Goal: Information Seeking & Learning: Learn about a topic

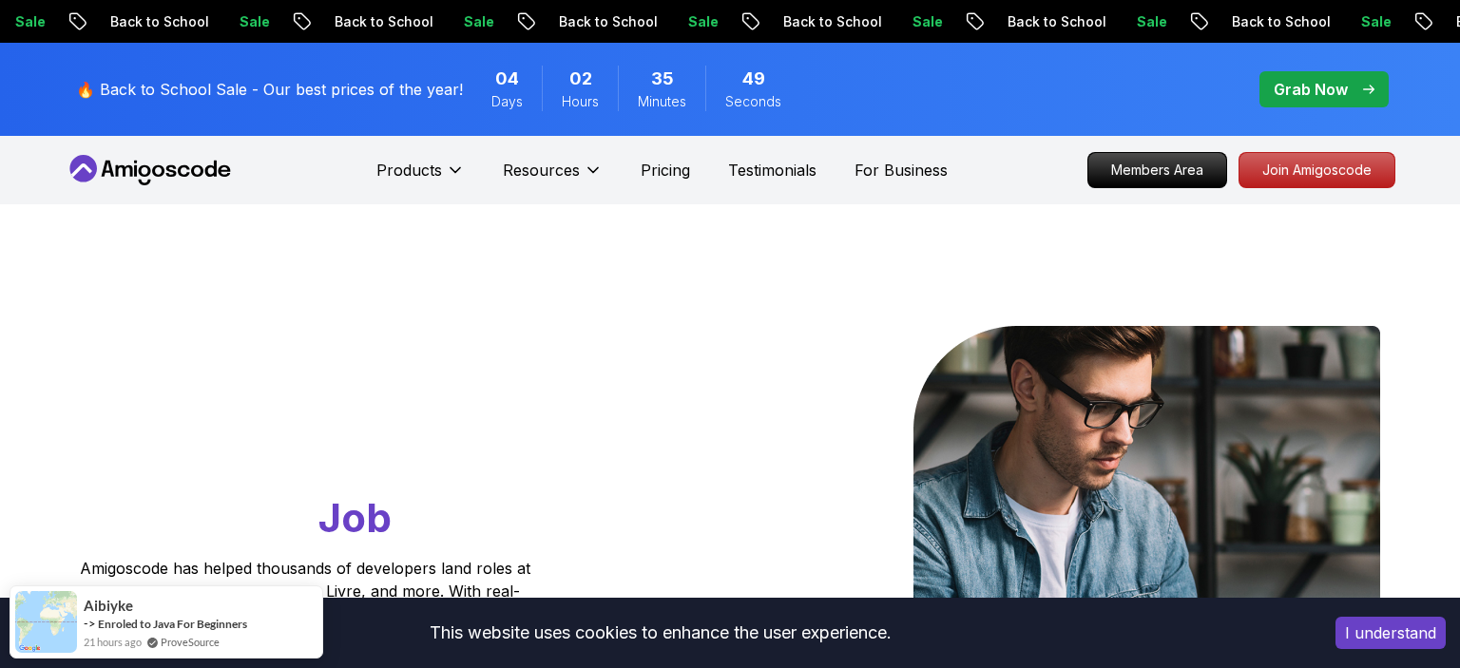
click at [127, 173] on icon at bounding box center [150, 170] width 171 height 30
click at [1146, 160] on p "Members Area" at bounding box center [1157, 170] width 131 height 32
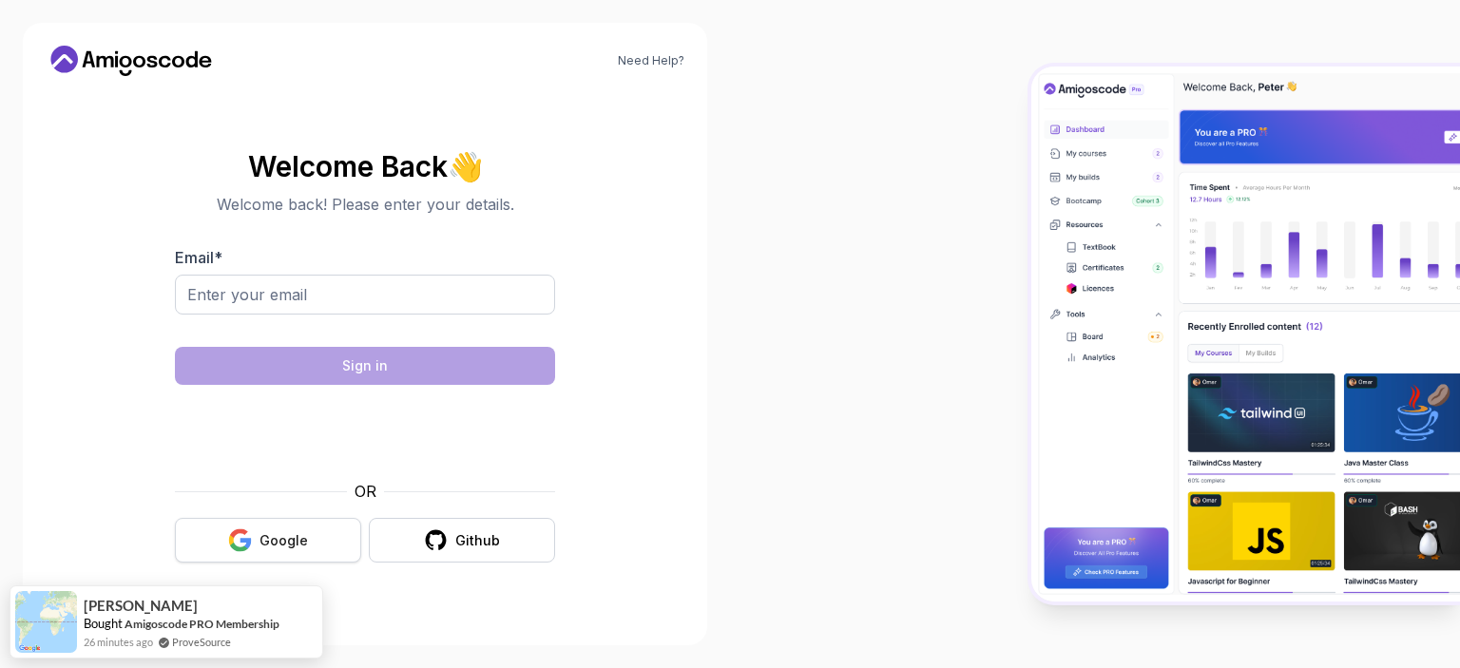
click at [273, 546] on div "Google" at bounding box center [283, 540] width 48 height 19
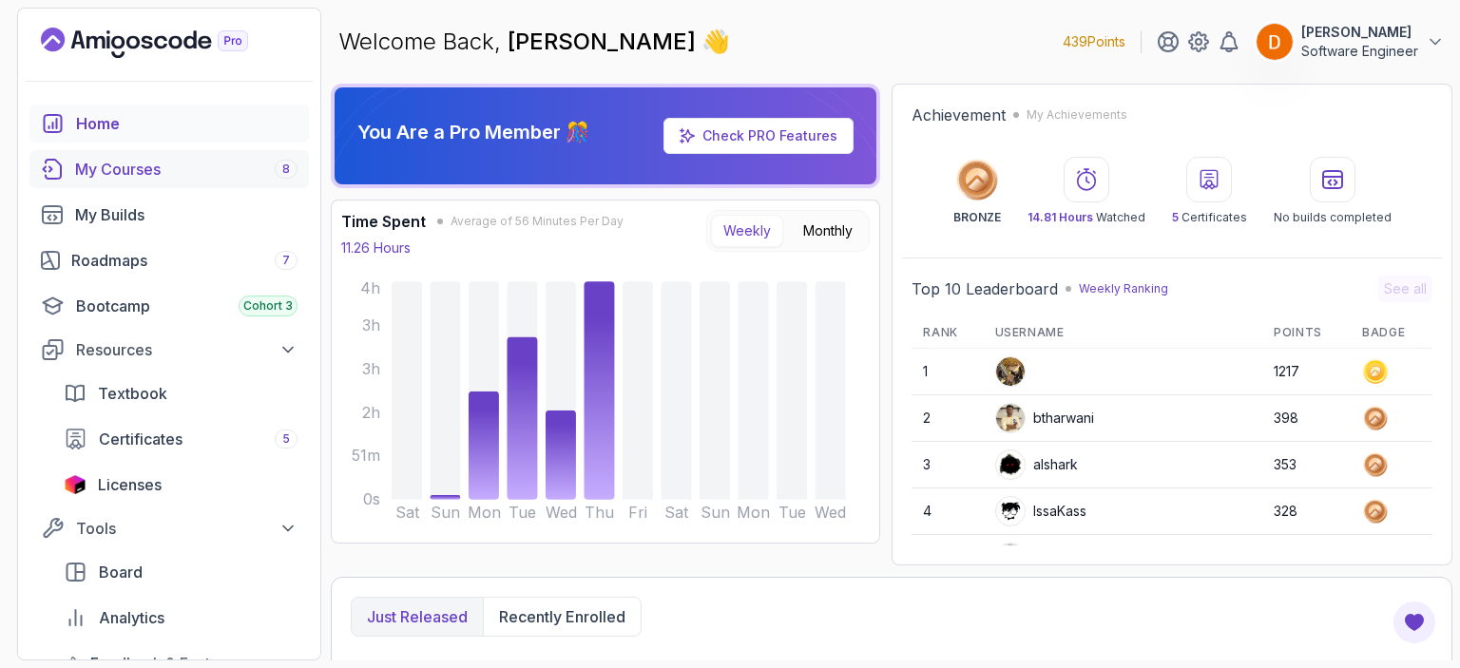
click at [127, 163] on div "My Courses 8" at bounding box center [186, 169] width 222 height 23
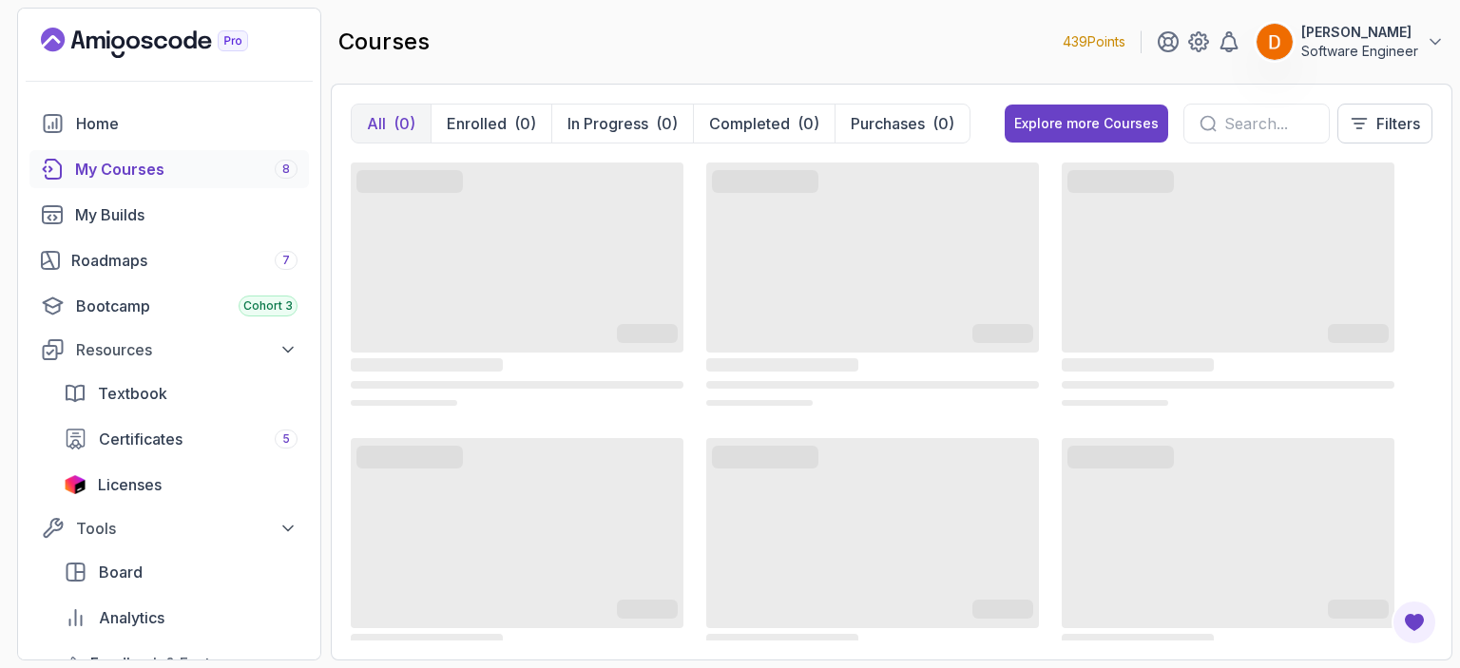
click at [1359, 50] on p "Software Engineer" at bounding box center [1359, 51] width 117 height 19
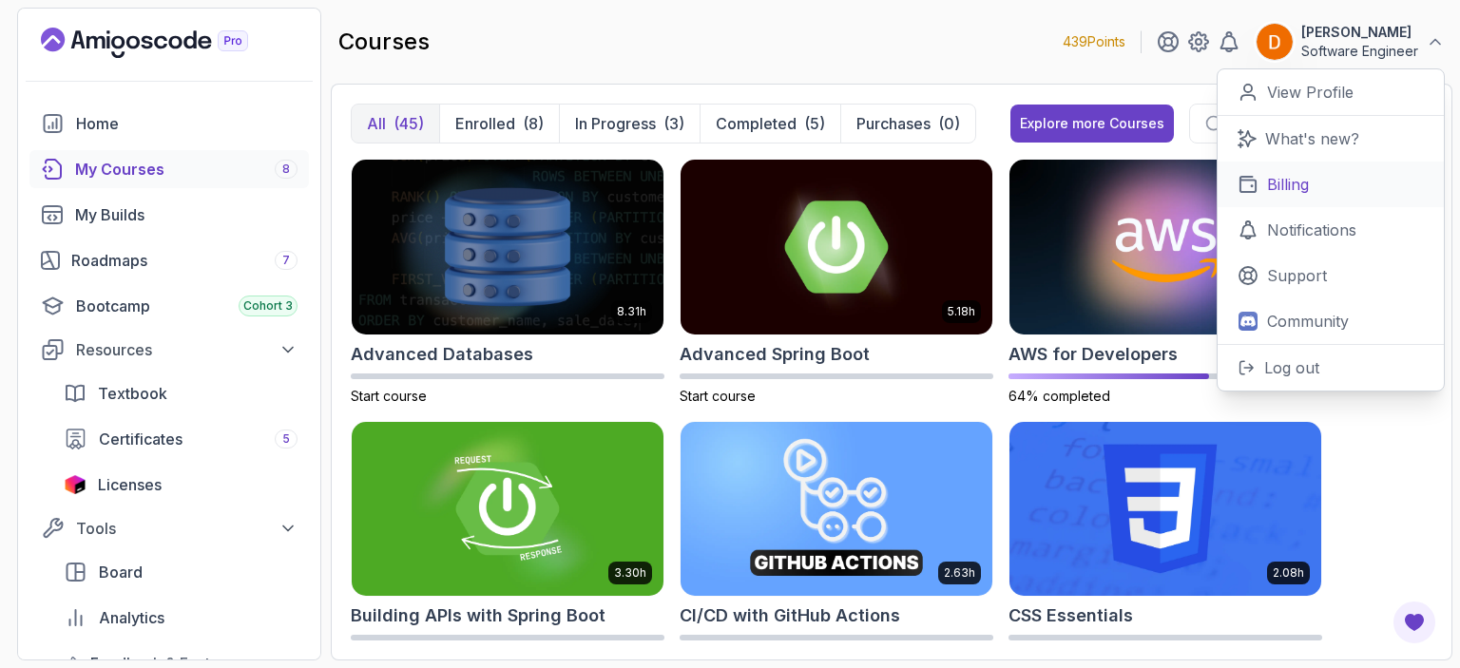
click at [1291, 179] on p "Billing" at bounding box center [1288, 184] width 42 height 23
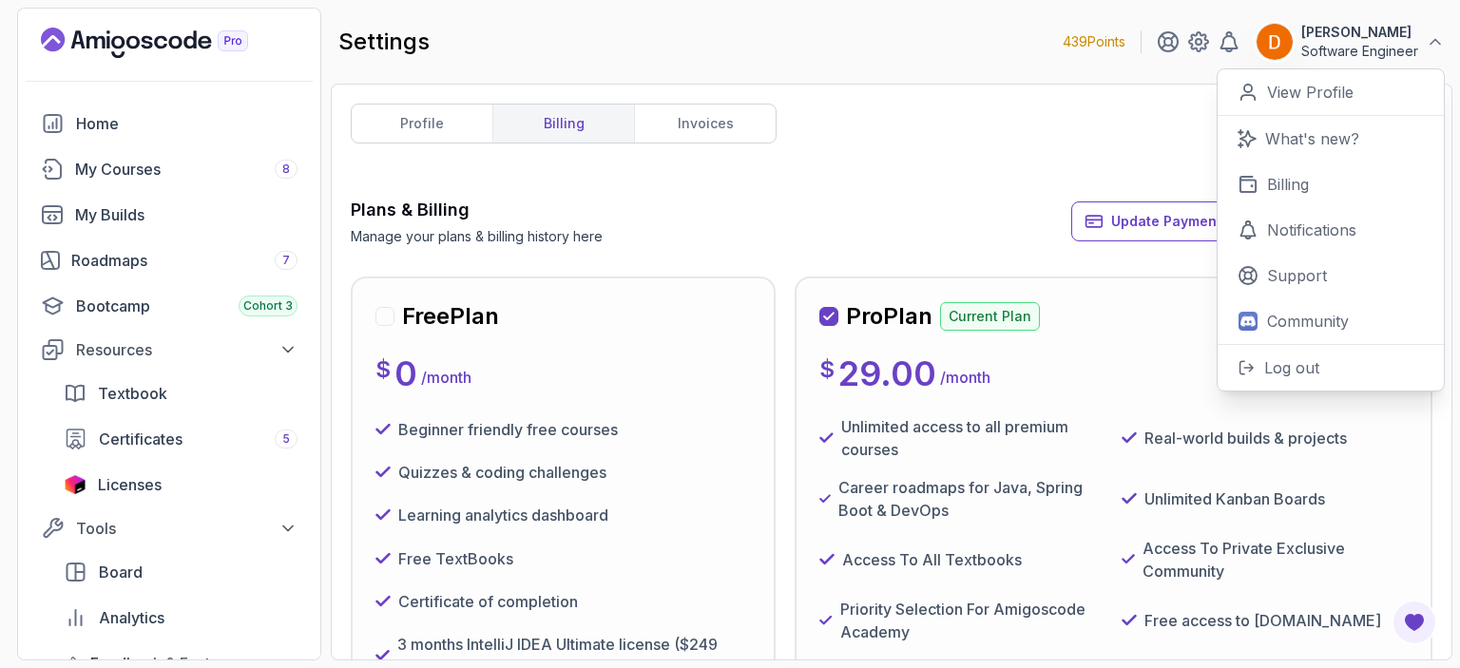
click at [821, 226] on div "Plans & Billing Manage your plans & billing history here Update Payment Details…" at bounding box center [892, 221] width 1082 height 49
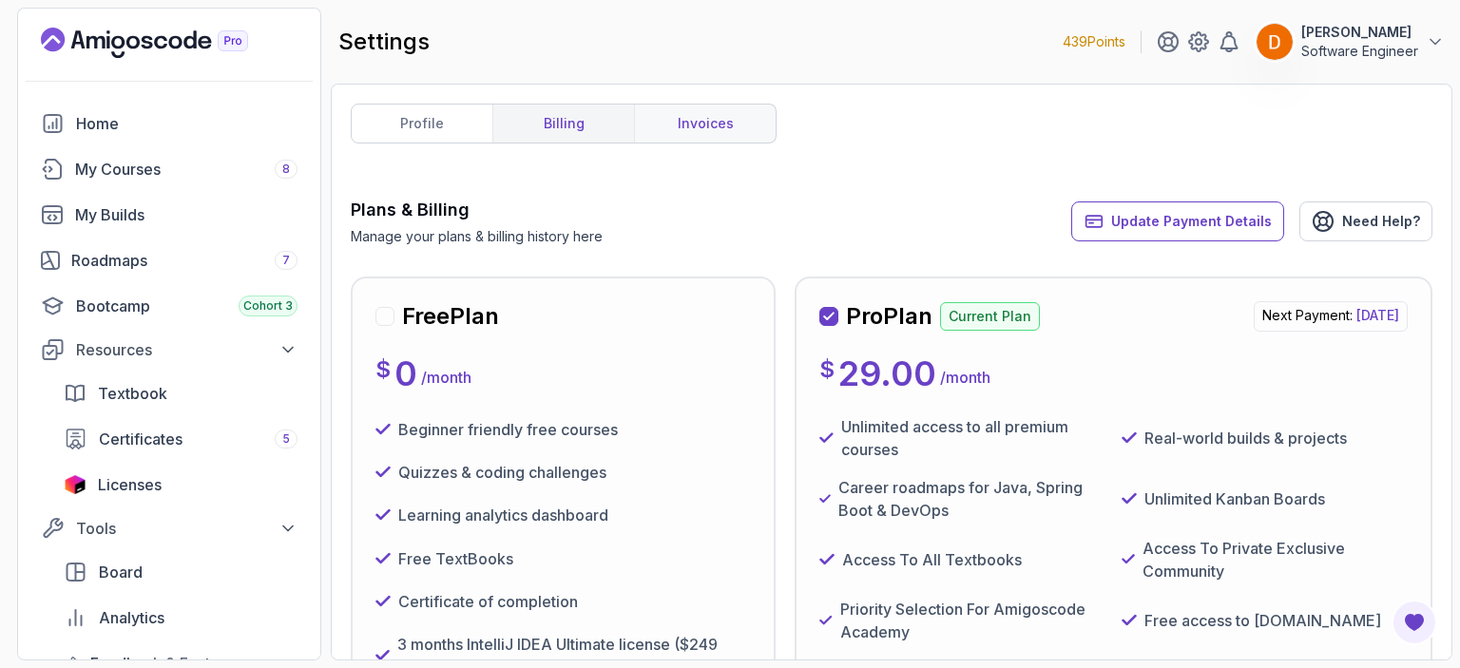
click at [690, 131] on link "invoices" at bounding box center [705, 124] width 142 height 38
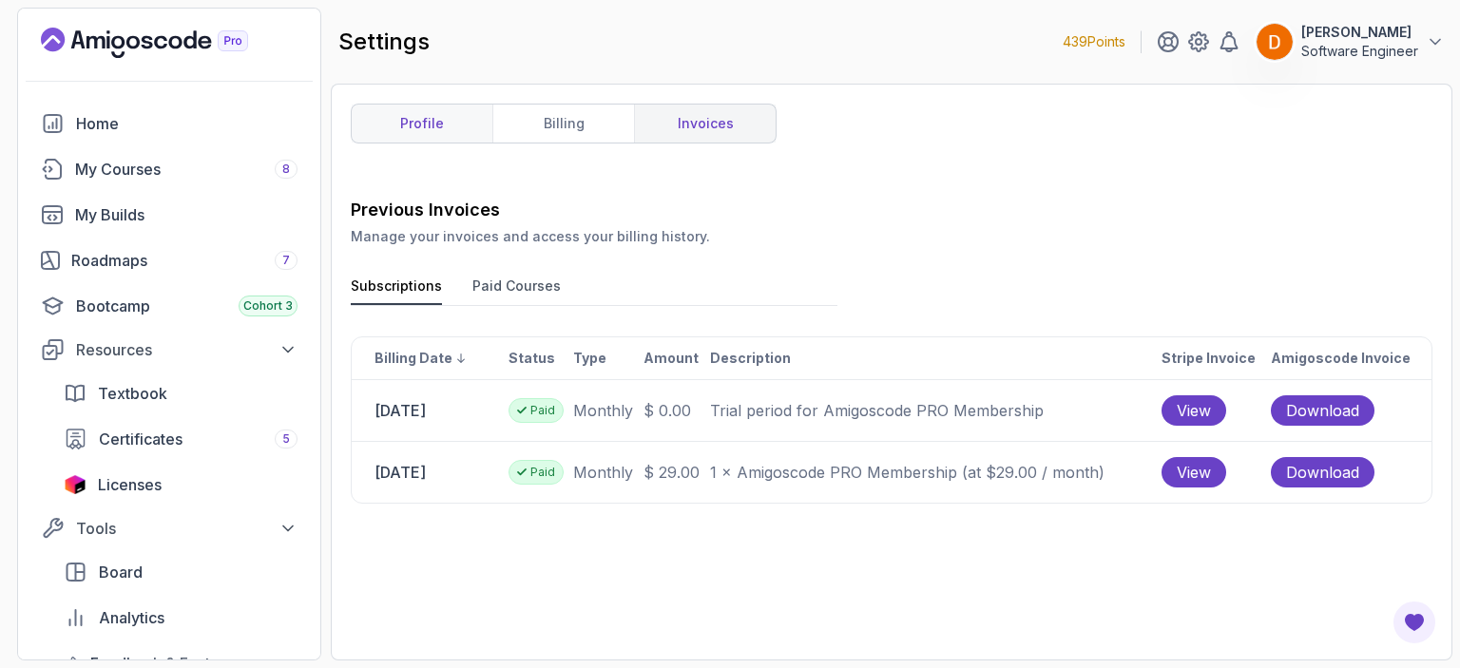
click at [464, 112] on link "profile" at bounding box center [422, 124] width 141 height 38
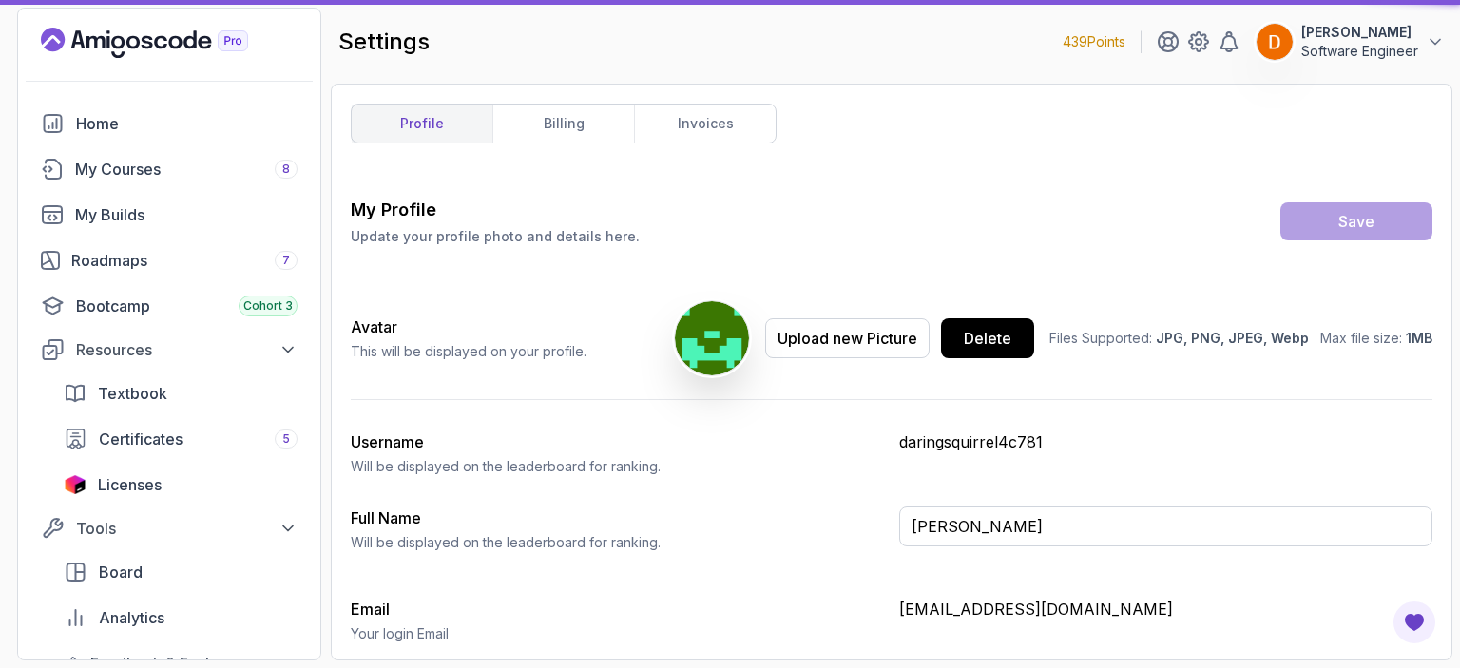
type input "Software Engineer"
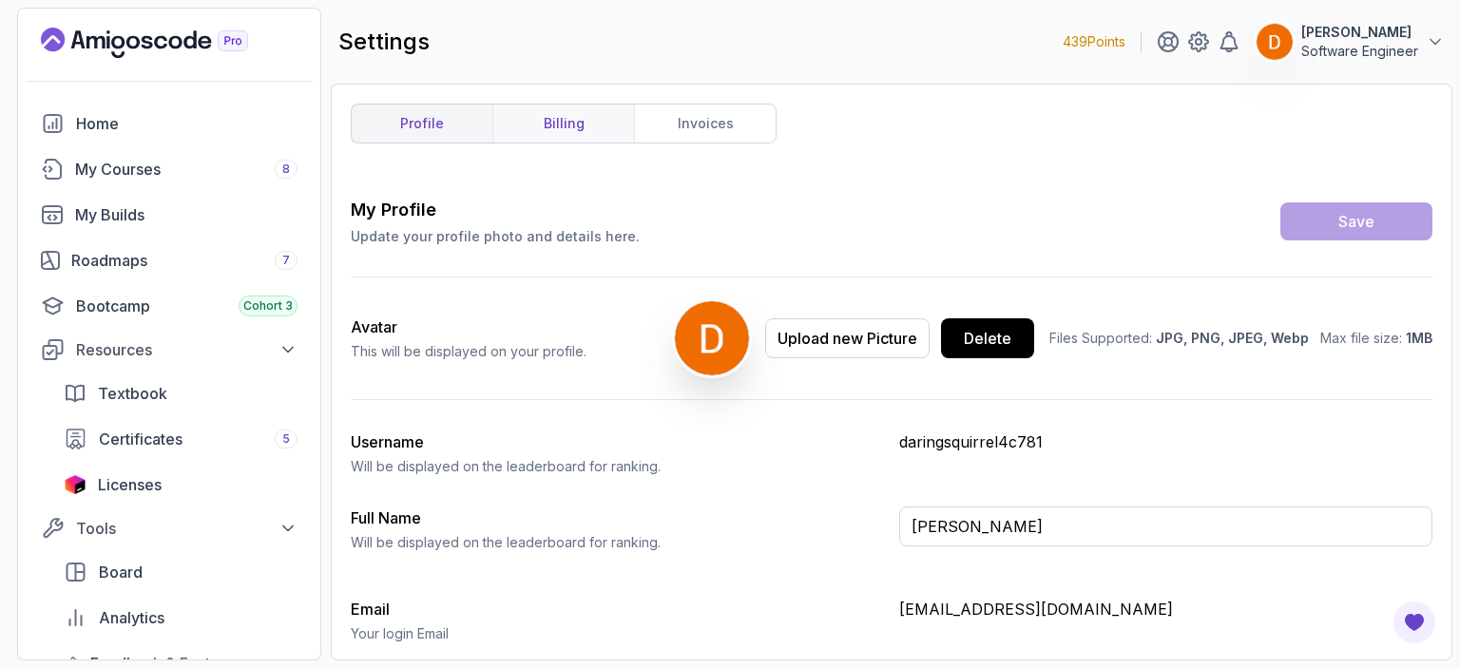
click at [542, 105] on link "billing" at bounding box center [563, 124] width 142 height 38
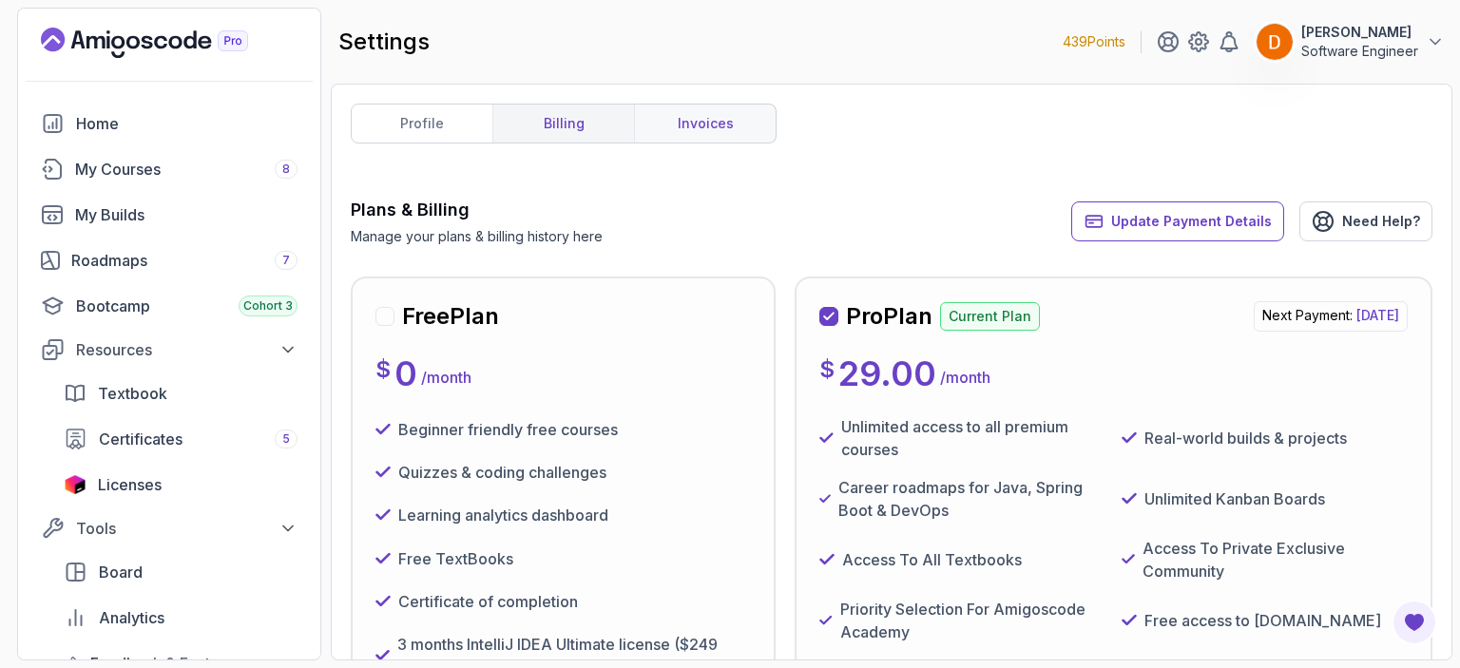
click at [661, 121] on link "invoices" at bounding box center [705, 124] width 142 height 38
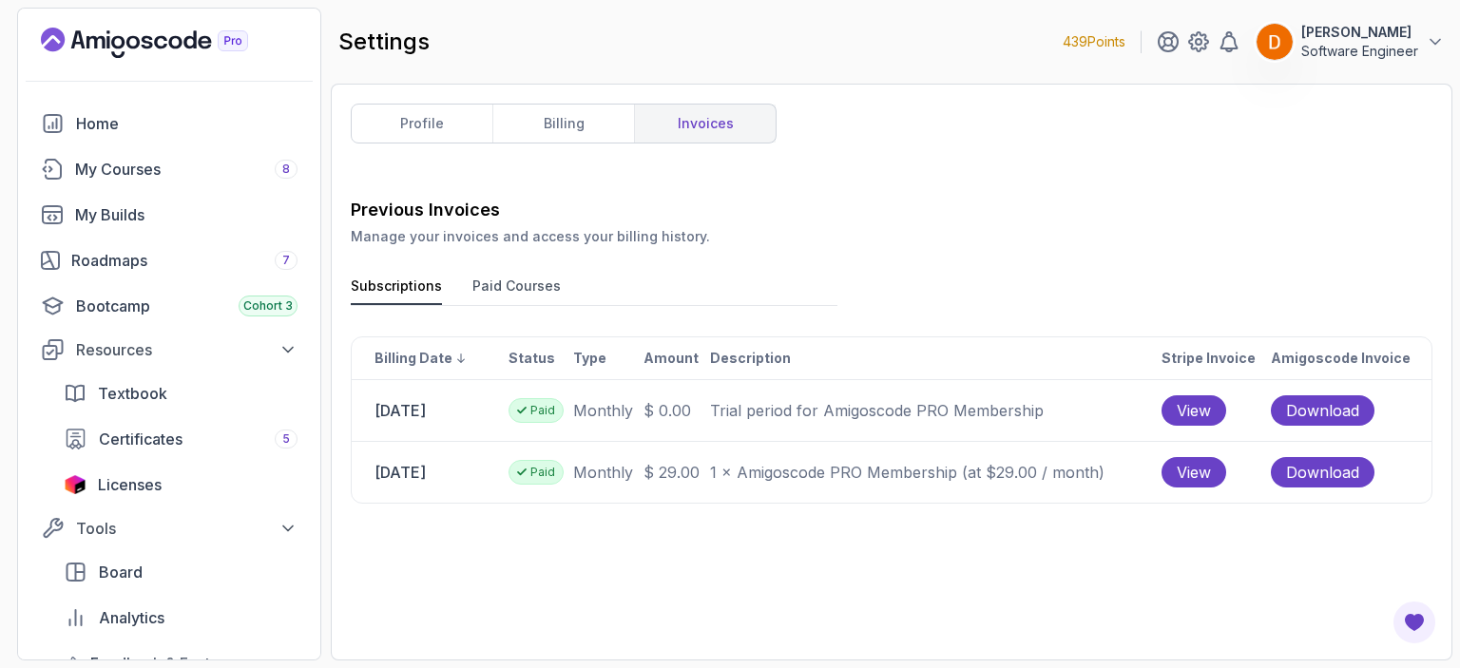
click at [477, 283] on button "Paid Courses" at bounding box center [516, 291] width 88 height 29
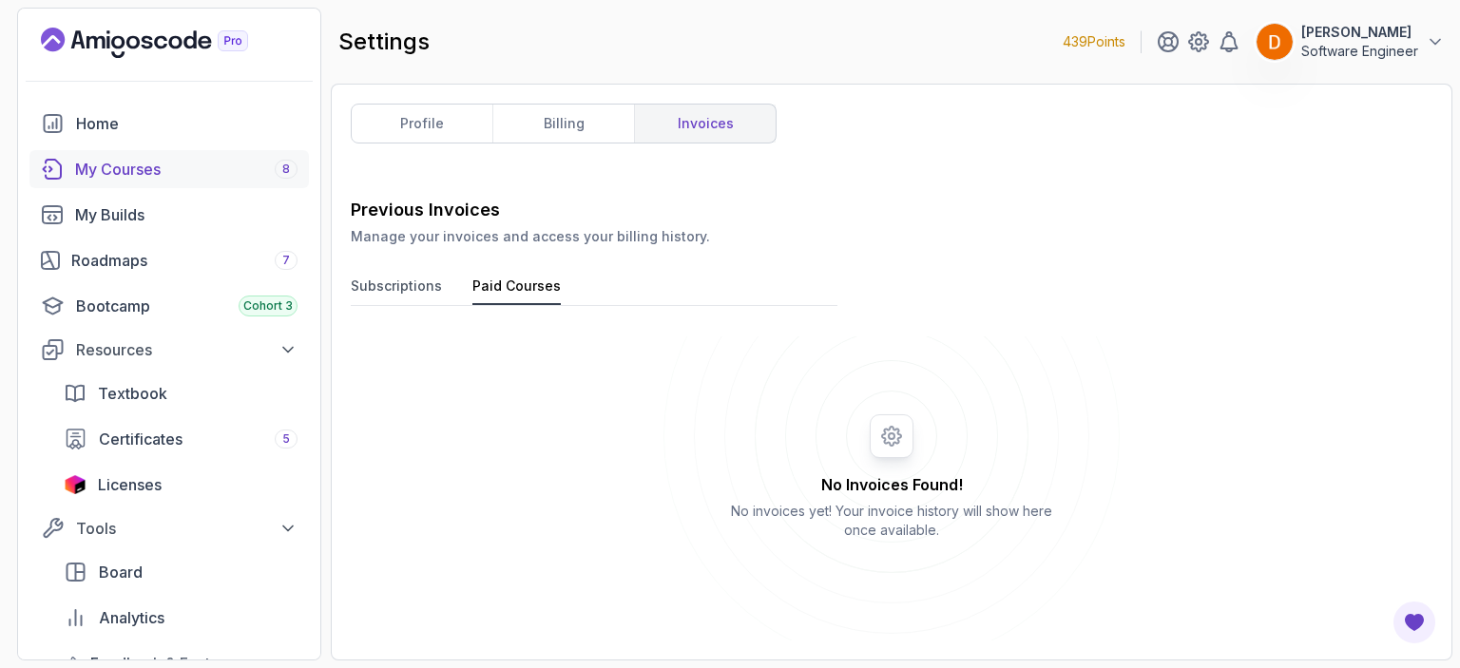
click at [150, 163] on div "My Courses 8" at bounding box center [186, 169] width 222 height 23
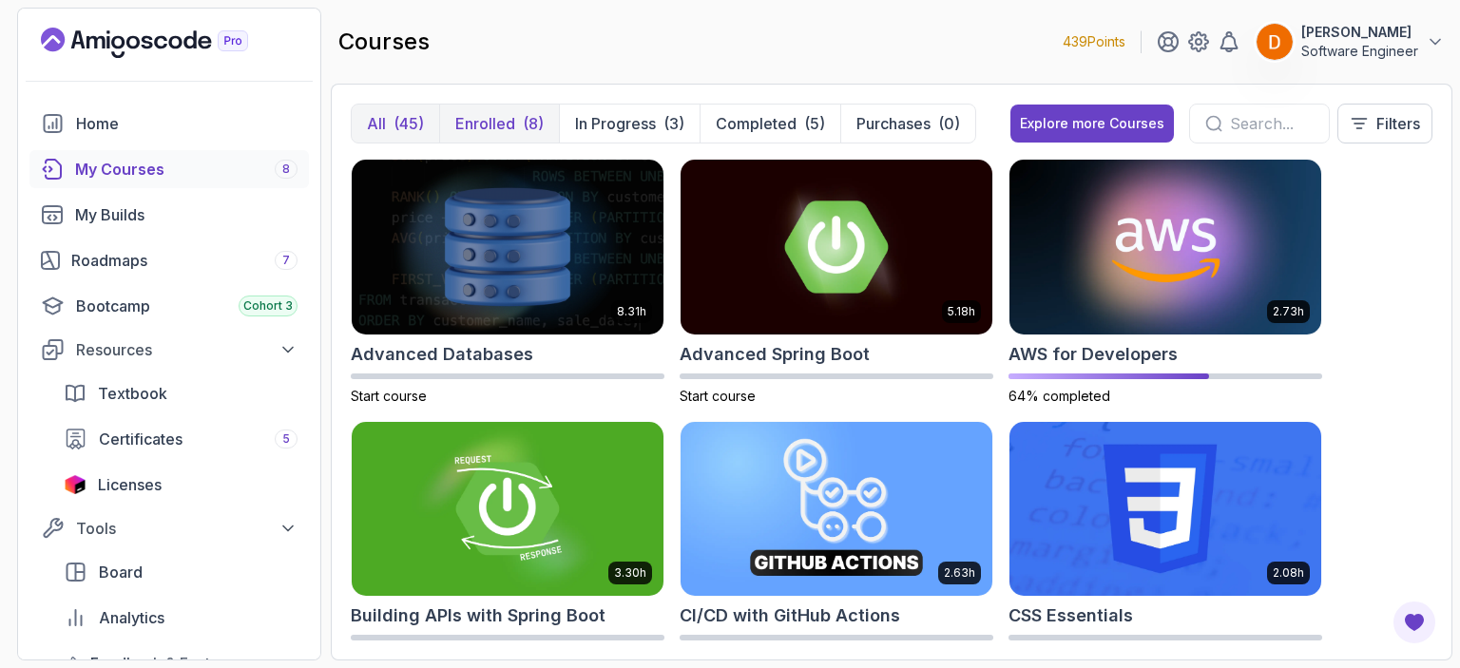
click at [517, 111] on button "Enrolled (8)" at bounding box center [499, 124] width 120 height 38
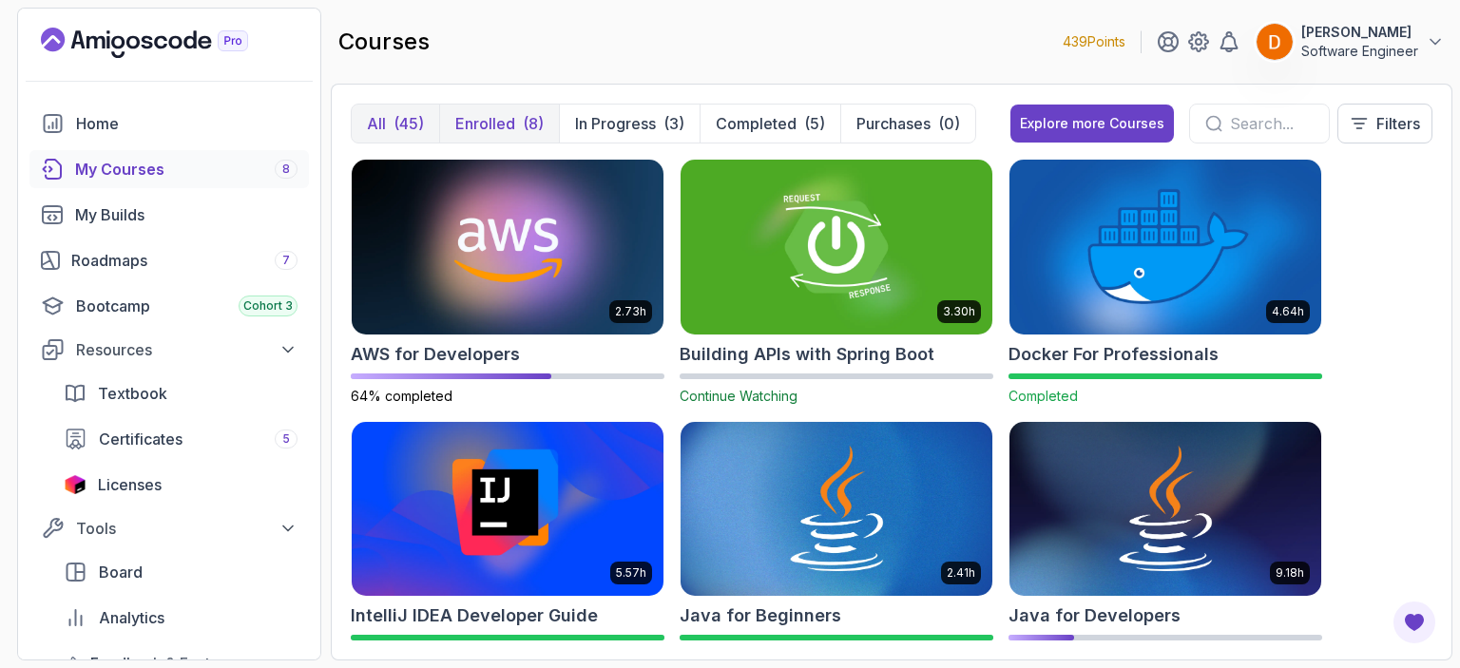
click at [381, 110] on button "All (45)" at bounding box center [395, 124] width 87 height 38
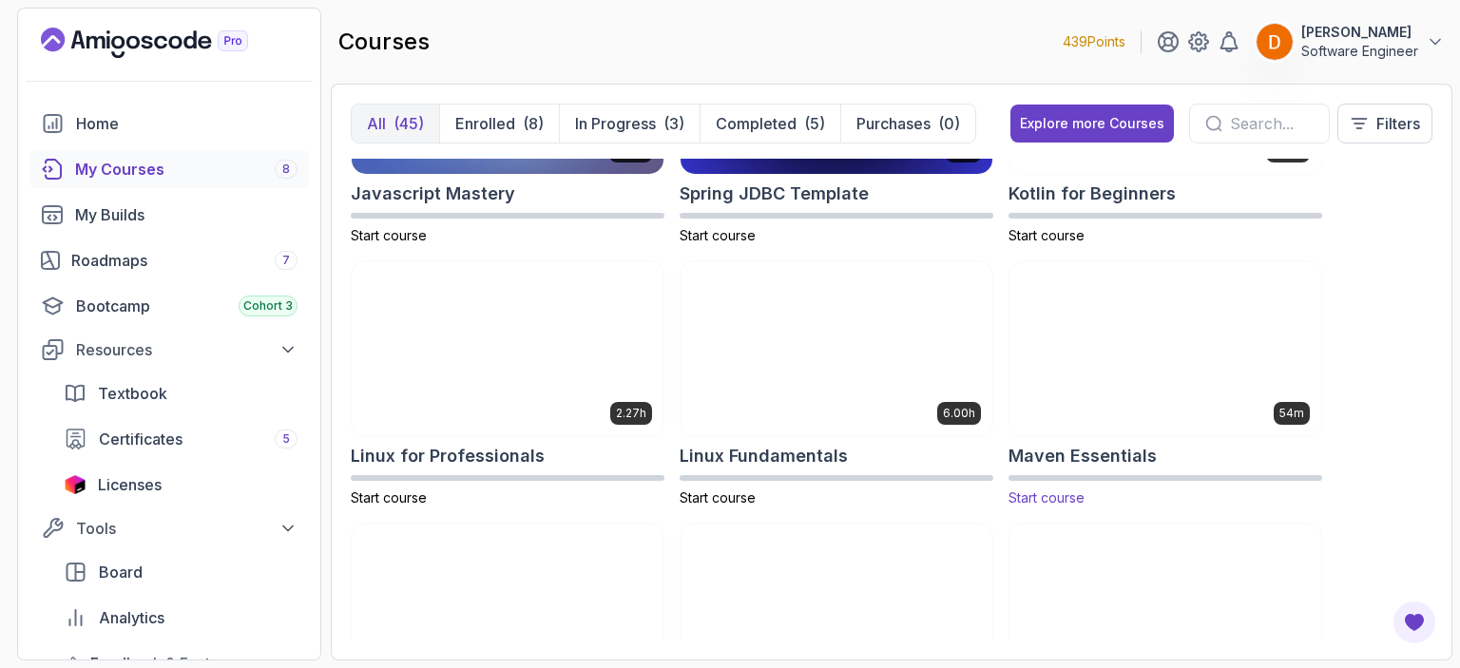
scroll to position [2737, 0]
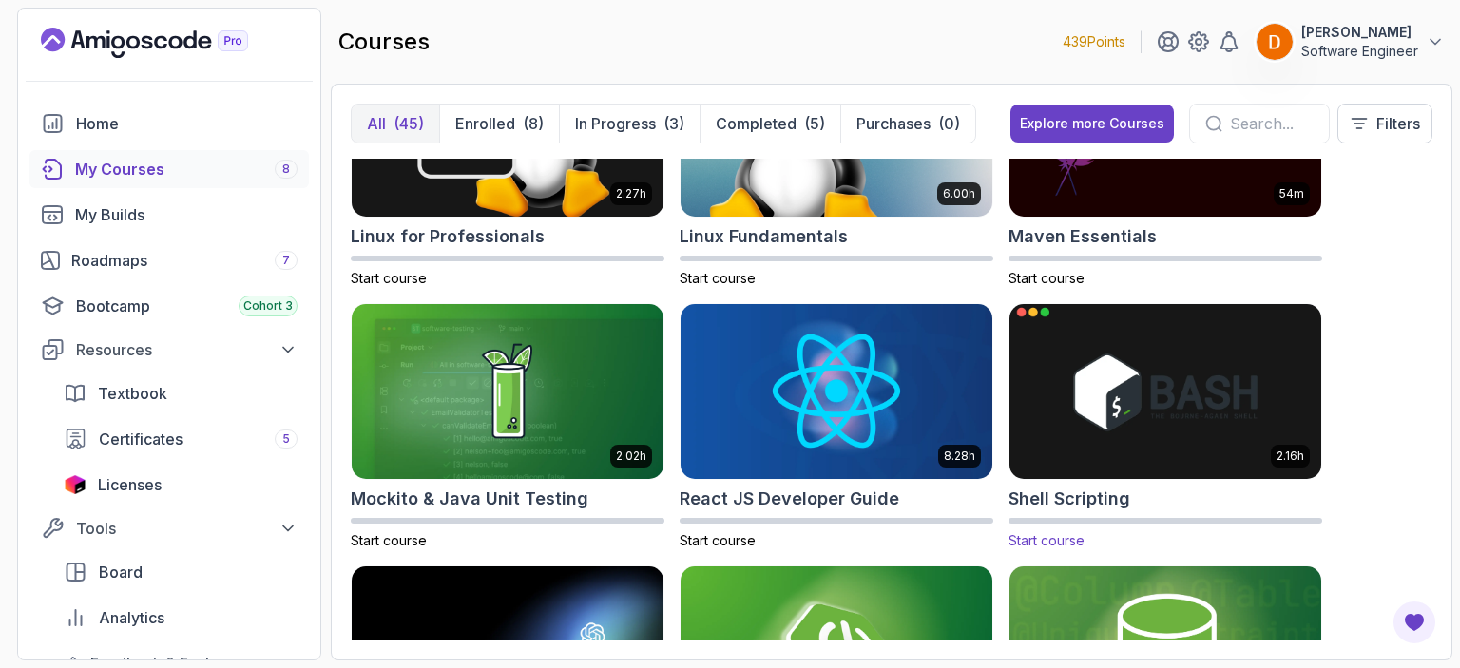
click at [1092, 415] on img at bounding box center [1165, 390] width 327 height 183
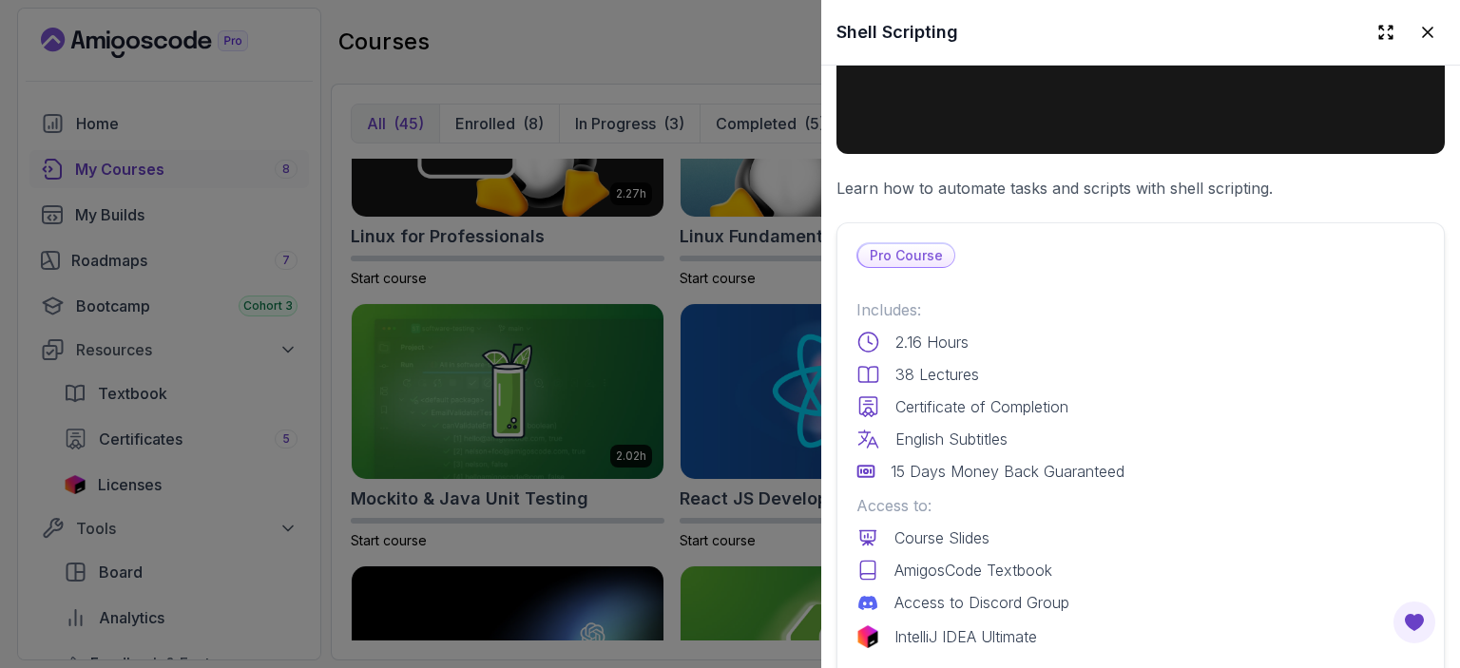
scroll to position [328, 0]
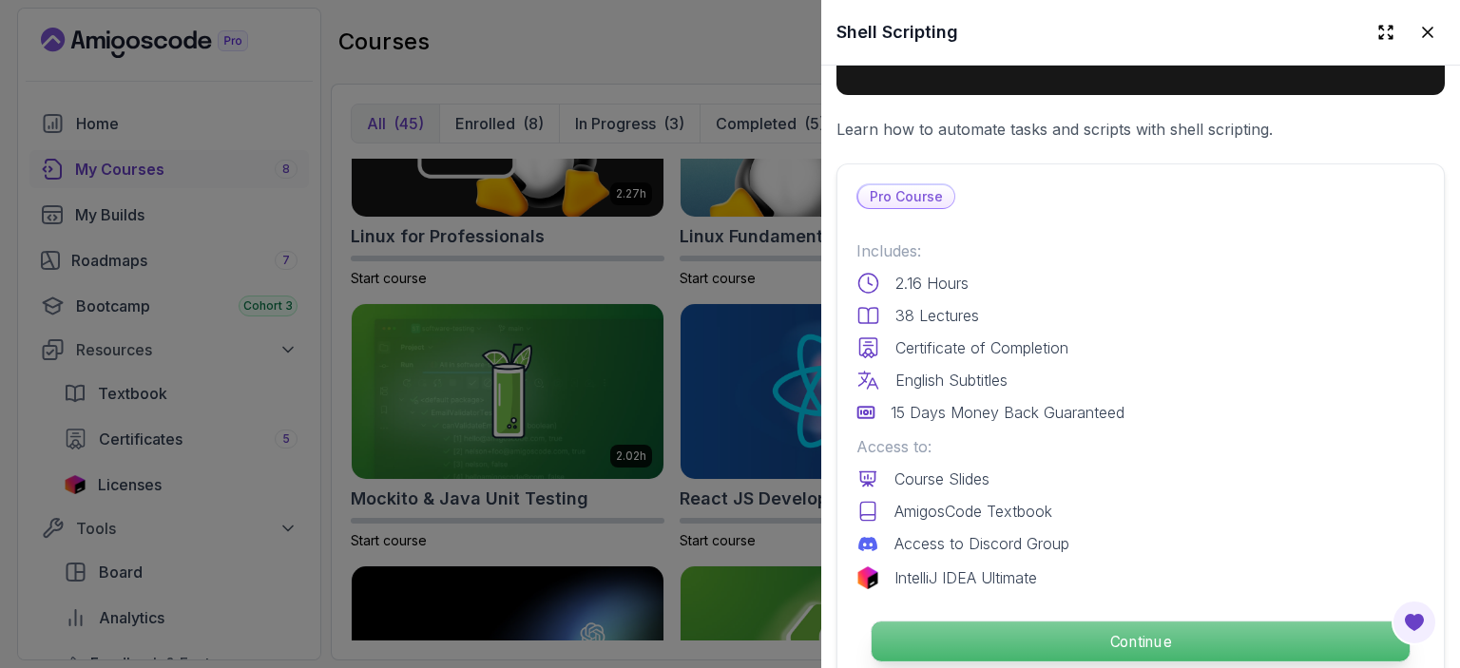
click at [987, 637] on p "Continue" at bounding box center [1141, 642] width 538 height 40
click at [1137, 642] on p "Continue" at bounding box center [1141, 642] width 538 height 40
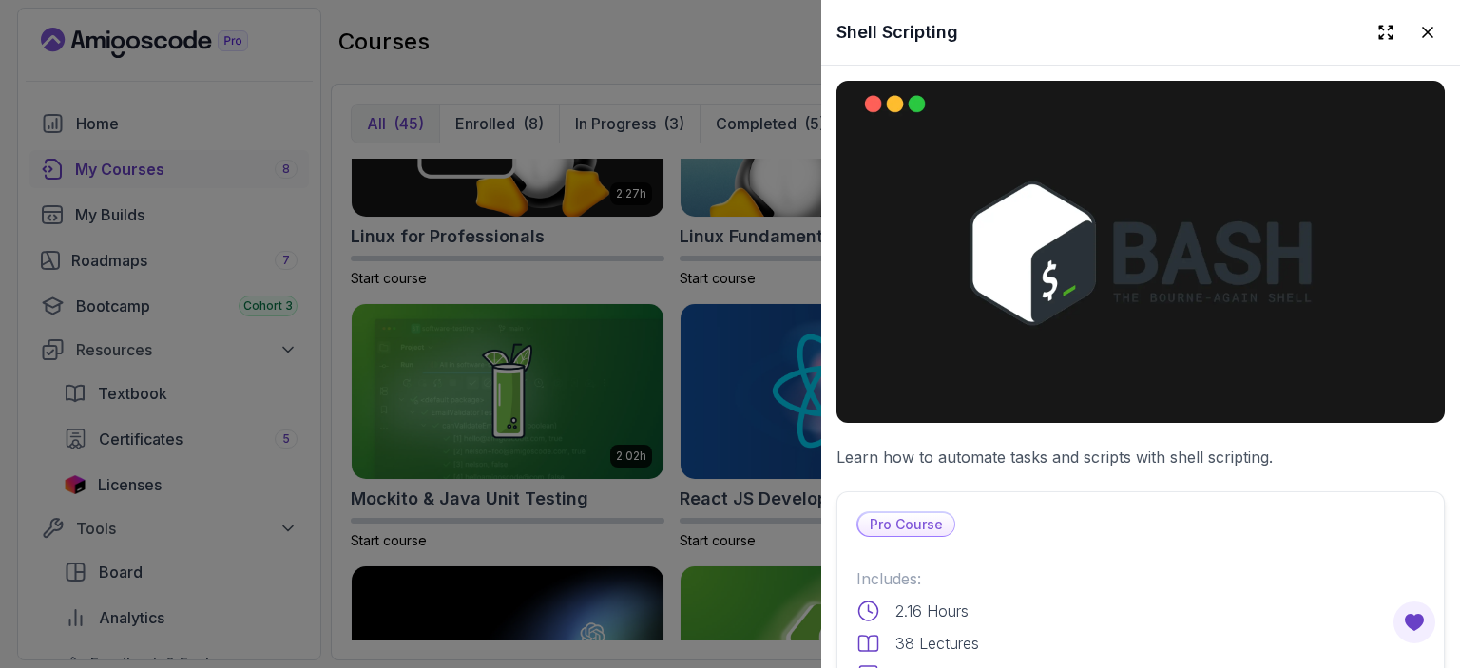
scroll to position [547, 0]
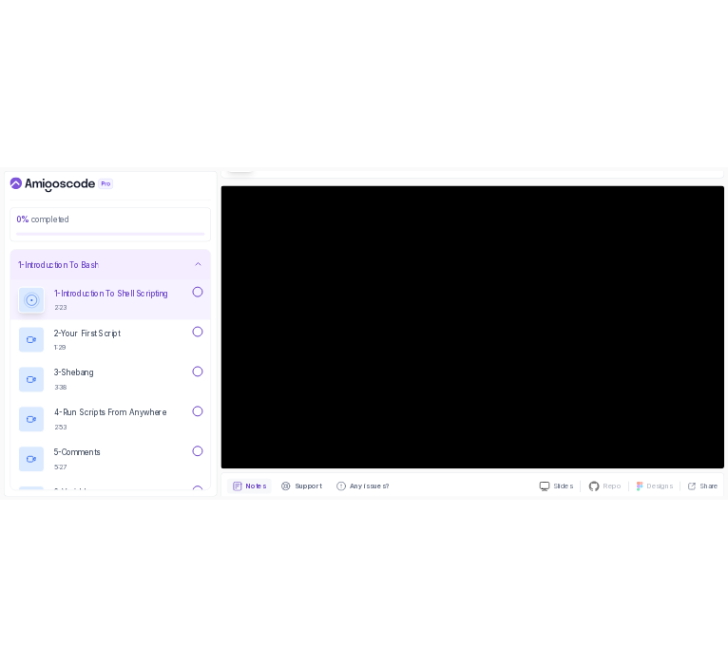
scroll to position [163, 0]
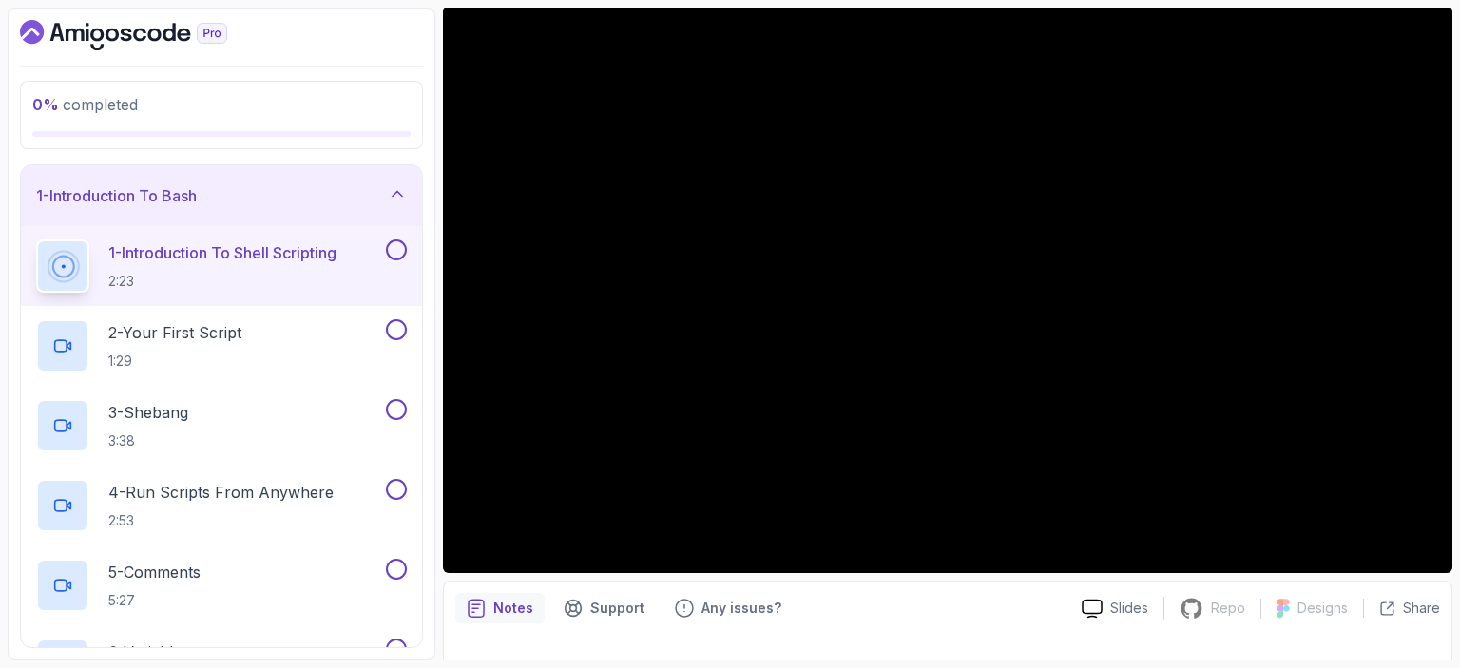
click at [947, 598] on div "Notes Support Any issues?" at bounding box center [760, 608] width 611 height 30
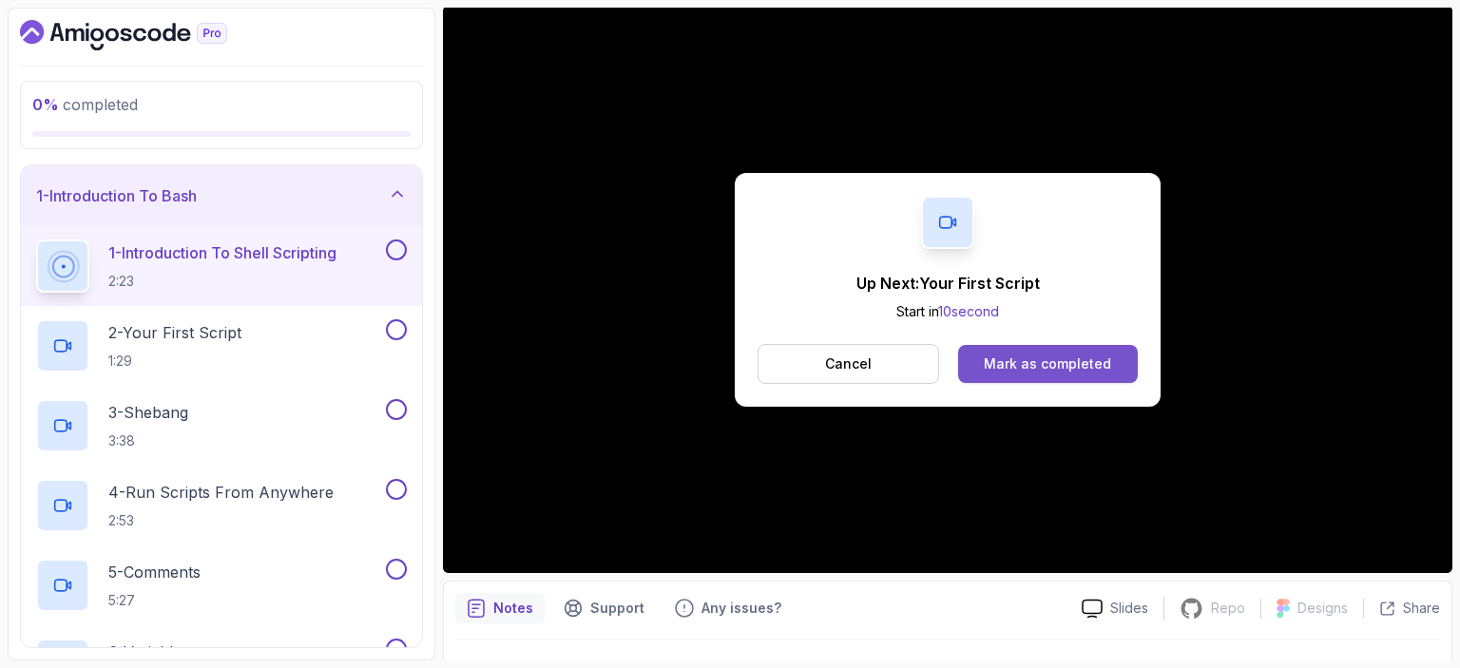
click at [990, 371] on div "Mark as completed" at bounding box center [1047, 364] width 127 height 19
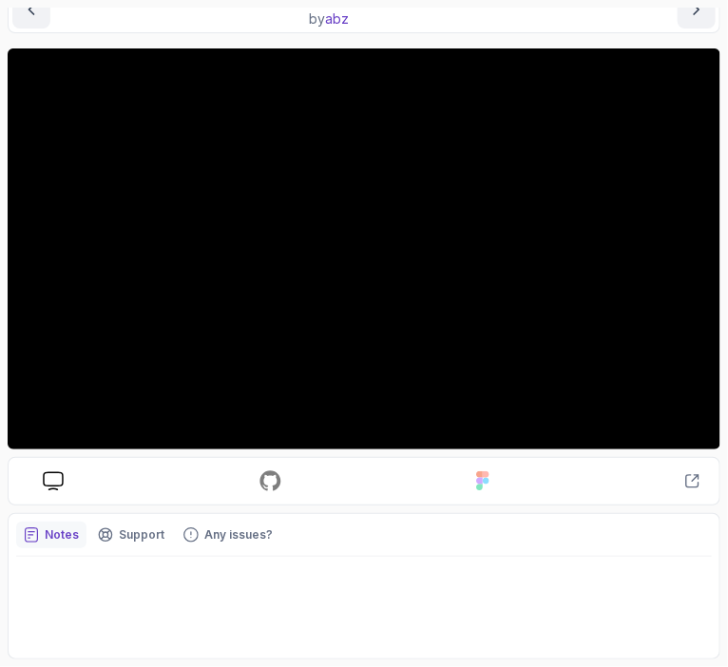
scroll to position [190, 0]
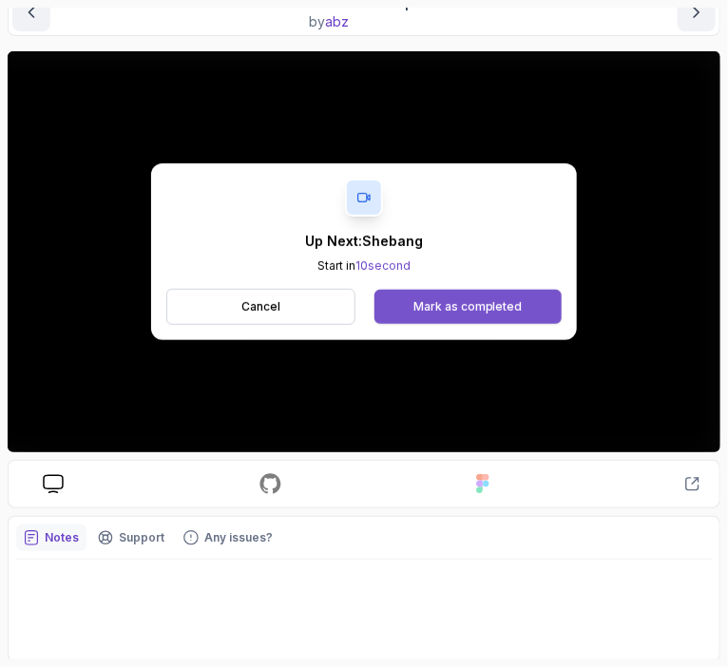
click at [405, 303] on button "Mark as completed" at bounding box center [467, 307] width 187 height 34
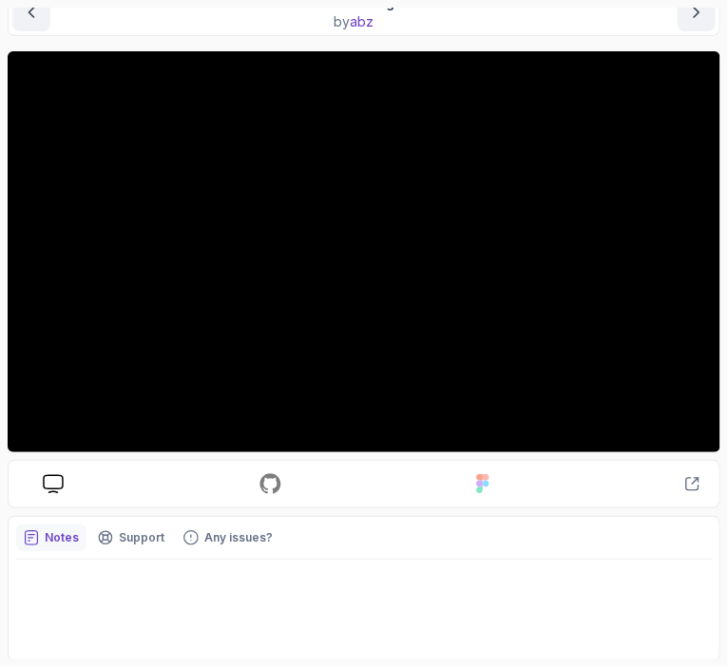
click at [310, 580] on div at bounding box center [364, 607] width 696 height 94
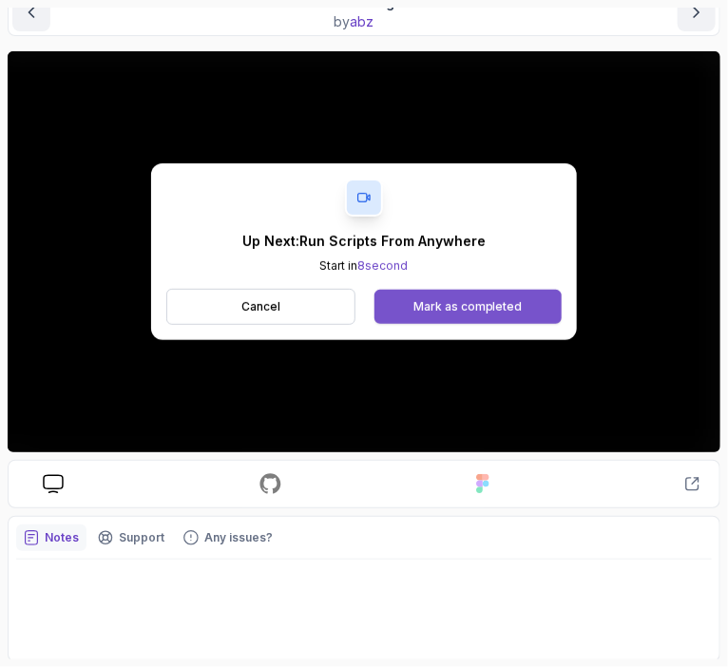
click at [490, 313] on div "Mark as completed" at bounding box center [467, 306] width 109 height 15
